Goal: Find specific page/section: Find specific page/section

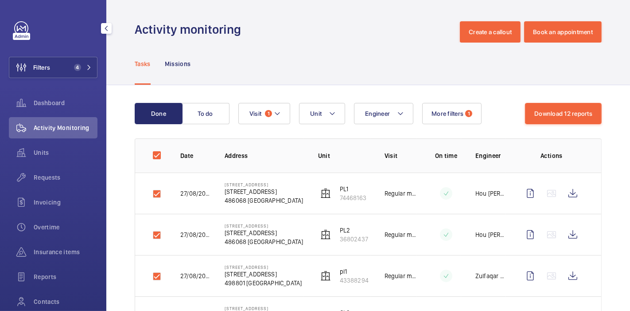
scroll to position [5, 0]
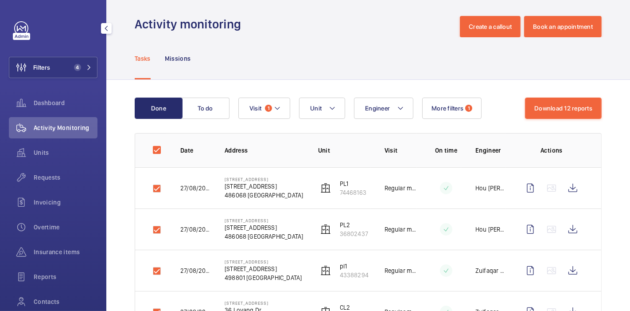
click at [44, 71] on span "Filters" at bounding box center [41, 67] width 17 height 9
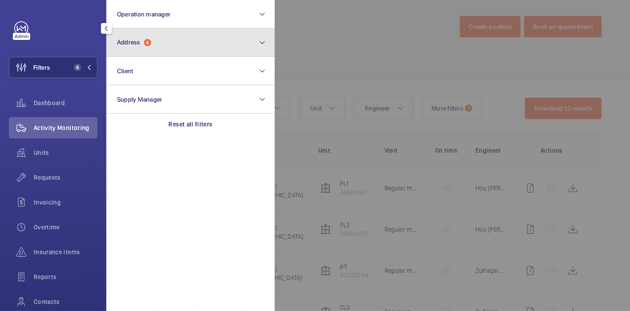
click at [135, 31] on button "Address 4" at bounding box center [190, 42] width 168 height 28
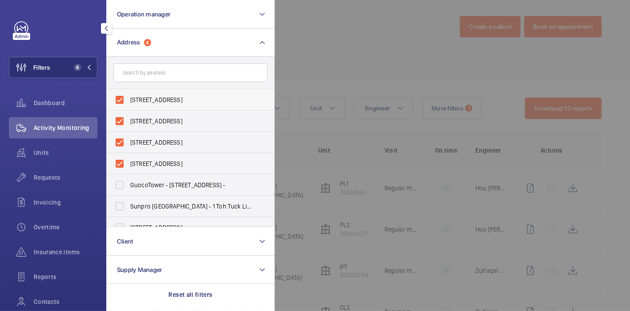
click at [121, 97] on label "[STREET_ADDRESS]" at bounding box center [184, 99] width 154 height 21
click at [121, 97] on input "[STREET_ADDRESS]" at bounding box center [120, 100] width 18 height 18
checkbox input "false"
click at [118, 120] on label "[STREET_ADDRESS]" at bounding box center [184, 120] width 154 height 21
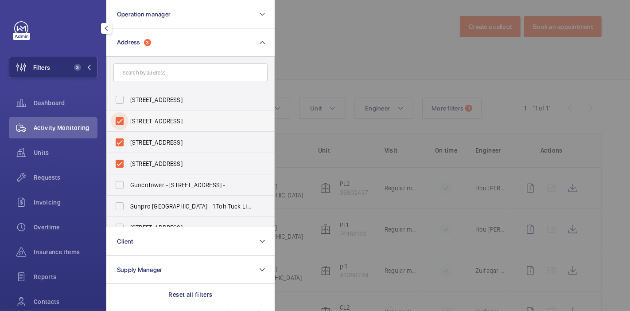
click at [118, 120] on input "[STREET_ADDRESS]" at bounding box center [120, 121] width 18 height 18
checkbox input "false"
click at [118, 135] on label "[STREET_ADDRESS]" at bounding box center [184, 142] width 154 height 21
click at [118, 135] on input "[STREET_ADDRESS]" at bounding box center [120, 142] width 18 height 18
checkbox input "false"
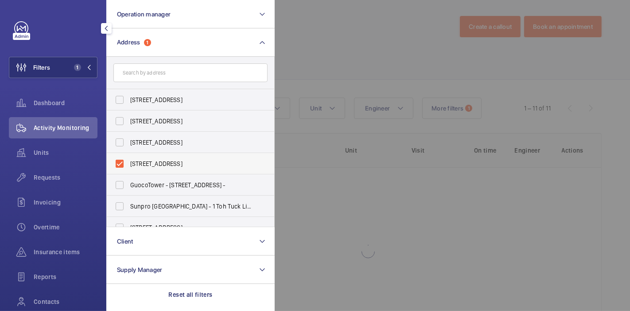
click at [120, 161] on label "[STREET_ADDRESS]" at bounding box center [184, 163] width 154 height 21
click at [120, 161] on input "[STREET_ADDRESS]" at bounding box center [120, 164] width 18 height 18
checkbox input "false"
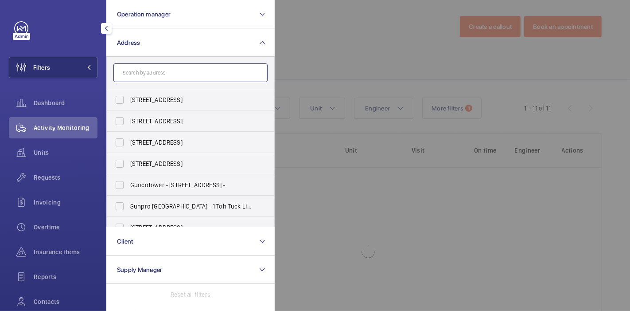
click at [168, 70] on input "text" at bounding box center [190, 72] width 154 height 19
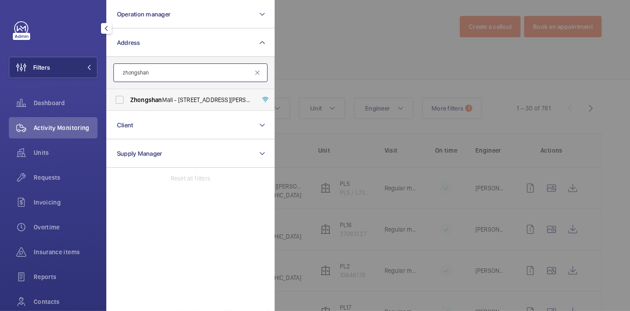
type input "zhongshan"
click at [169, 95] on span "Zhongshan Mall - [STREET_ADDRESS][PERSON_NAME] -" at bounding box center [191, 99] width 122 height 9
click at [129, 95] on input "Zhongshan Mall - [STREET_ADDRESS][PERSON_NAME] -" at bounding box center [120, 100] width 18 height 18
checkbox input "true"
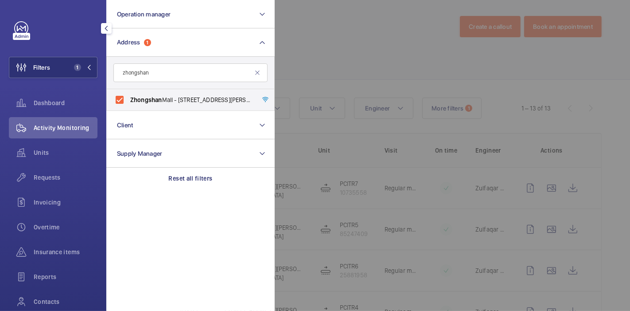
click at [313, 53] on div at bounding box center [590, 155] width 630 height 311
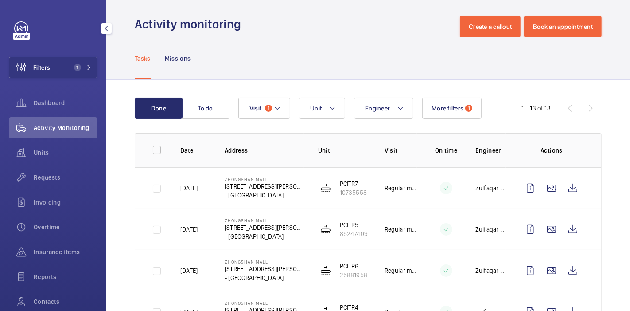
click at [331, 57] on div "Tasks Missions" at bounding box center [368, 58] width 467 height 42
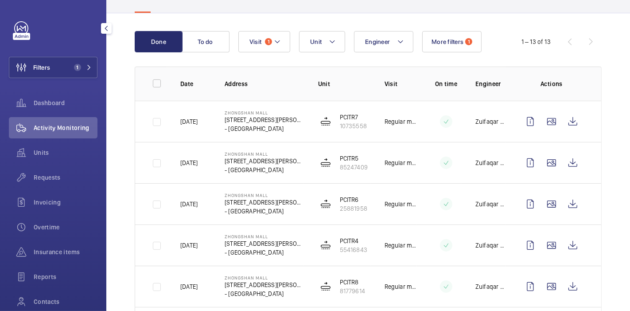
scroll to position [71, 0]
click at [265, 41] on button "Visit 1" at bounding box center [265, 42] width 52 height 21
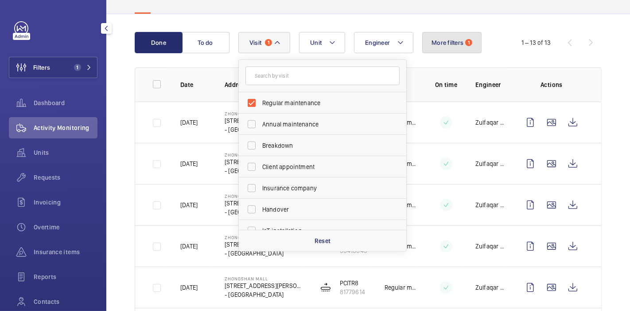
click at [441, 39] on span "More filters" at bounding box center [448, 42] width 32 height 7
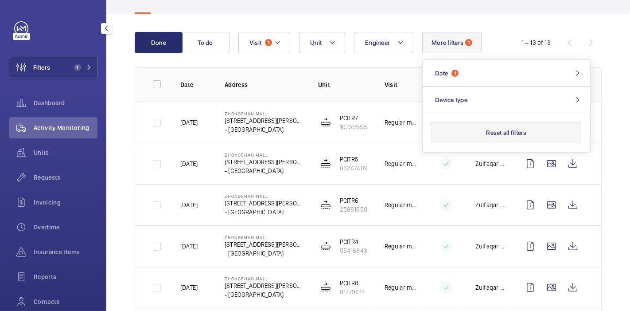
click at [463, 129] on button "Reset all filters" at bounding box center [507, 132] width 150 height 21
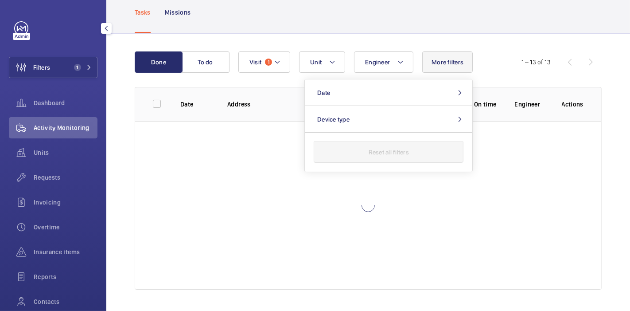
scroll to position [51, 0]
click at [119, 106] on div "Done To do Engineer Unit Visit 1 More filters Date Device type Reset all filter…" at bounding box center [368, 172] width 524 height 277
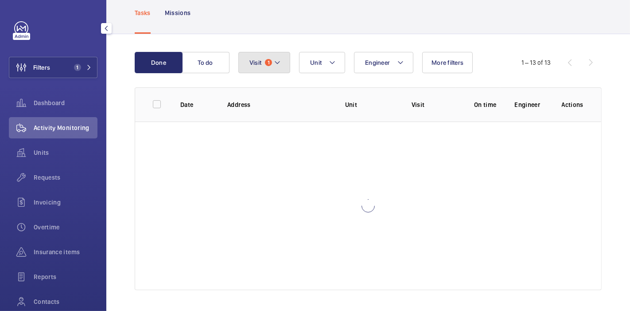
click at [255, 56] on button "Visit 1" at bounding box center [265, 62] width 52 height 21
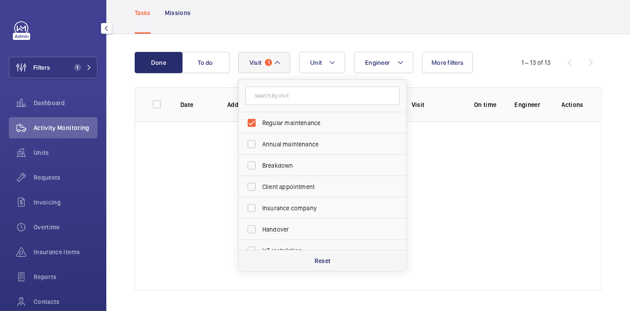
click at [305, 262] on div "Reset" at bounding box center [323, 260] width 168 height 21
checkbox input "false"
click at [114, 146] on div "Done To do Engineer Unit Visit Regular maintenance Annual maintenance Breakdown…" at bounding box center [368, 172] width 524 height 277
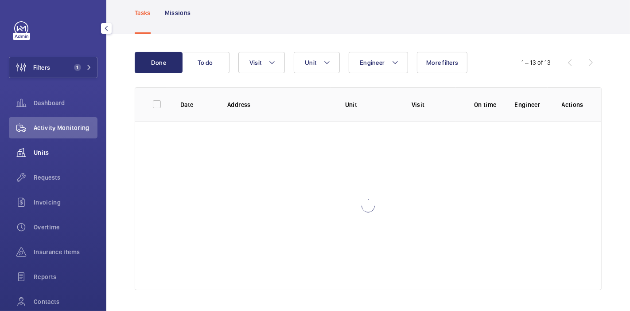
click at [56, 159] on div "Units" at bounding box center [53, 152] width 89 height 21
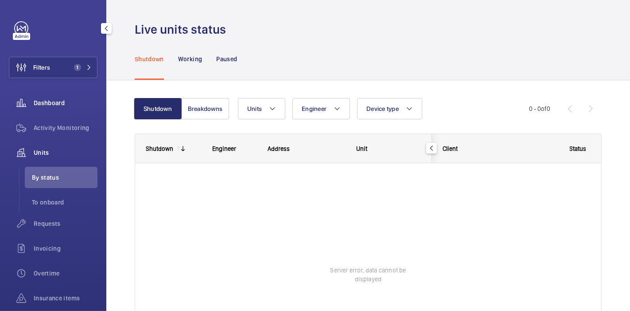
click at [49, 96] on div "Dashboard" at bounding box center [53, 102] width 89 height 21
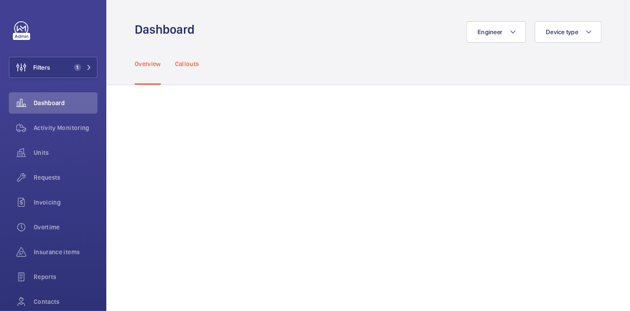
click at [175, 70] on div "Callouts" at bounding box center [187, 64] width 24 height 42
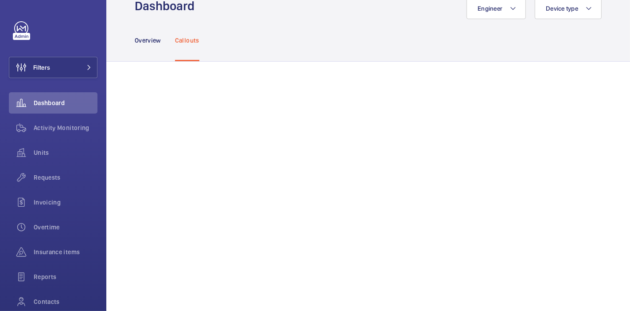
scroll to position [2, 0]
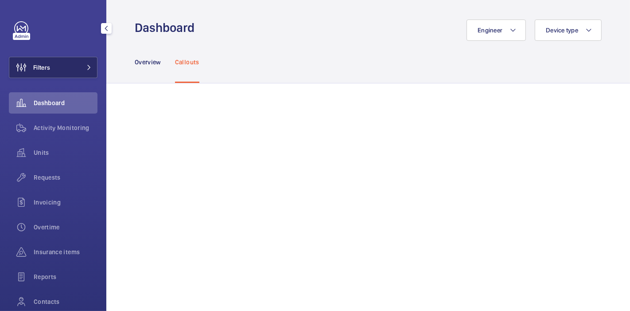
click at [59, 74] on button "Filters" at bounding box center [53, 67] width 89 height 21
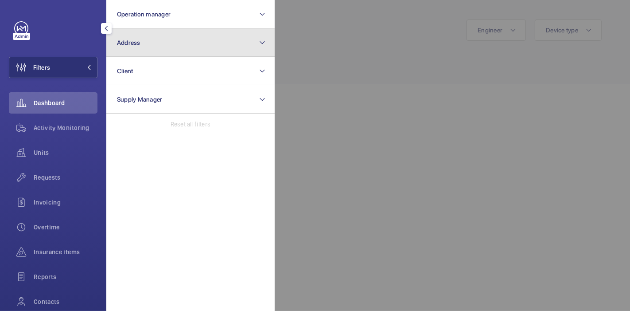
click at [132, 41] on span "Address" at bounding box center [128, 42] width 23 height 7
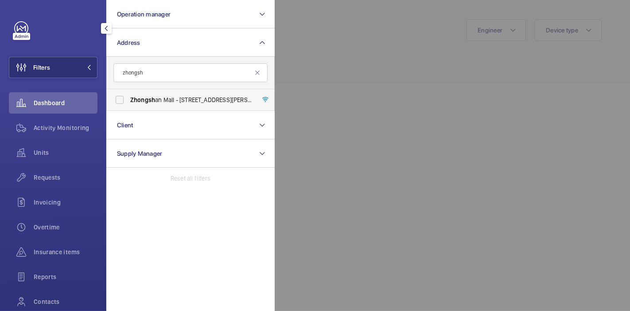
type input "zhongsh"
click at [141, 98] on span "Zhongsh" at bounding box center [142, 99] width 25 height 7
click at [129, 98] on input "Zhongsh an Mall - 18 Ah Hood Rd, SINGAPORE -" at bounding box center [120, 100] width 18 height 18
checkbox input "true"
click at [286, 62] on div at bounding box center [590, 155] width 630 height 311
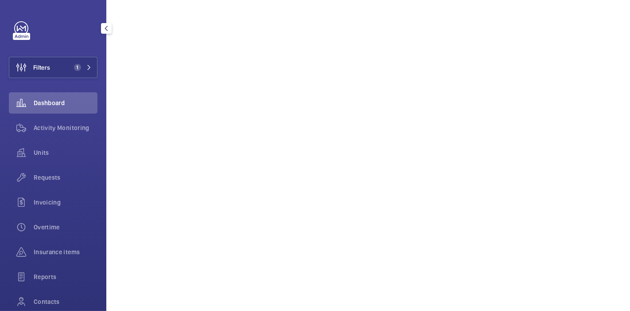
scroll to position [495, 0]
